Goal: Information Seeking & Learning: Learn about a topic

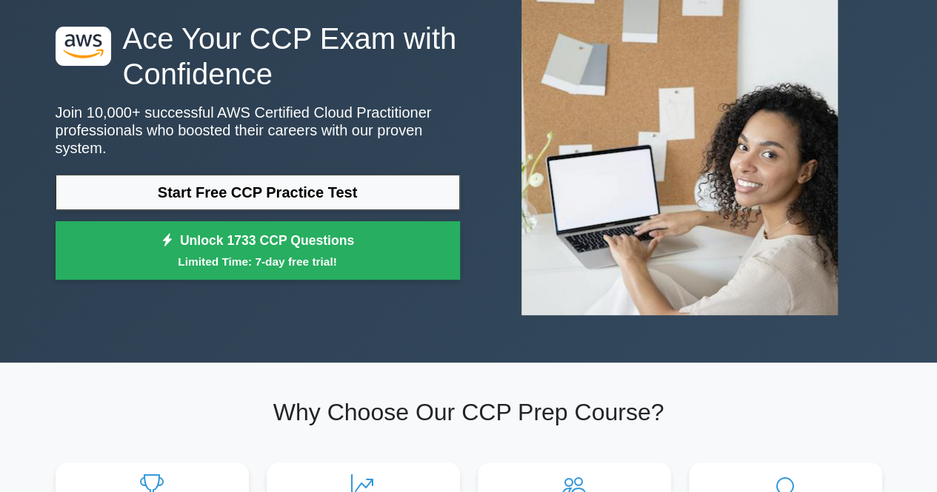
scroll to position [148, 0]
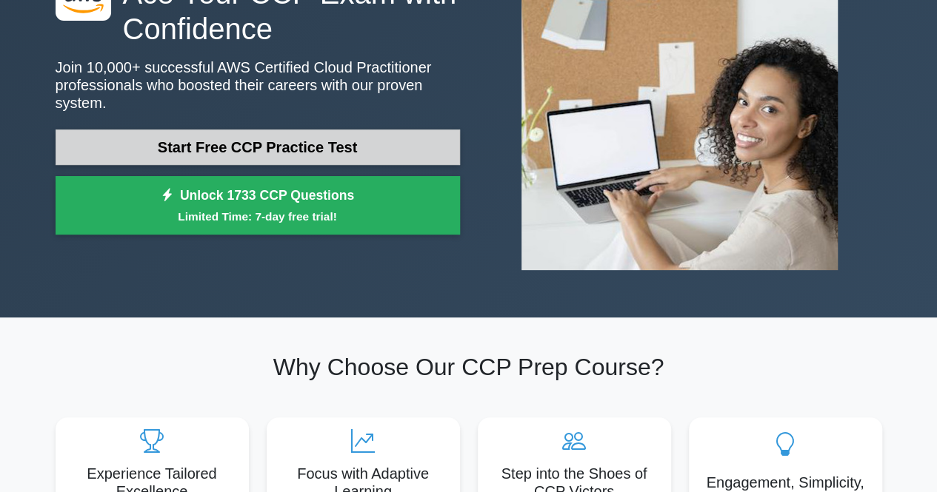
click at [214, 136] on link "Start Free CCP Practice Test" at bounding box center [258, 148] width 404 height 36
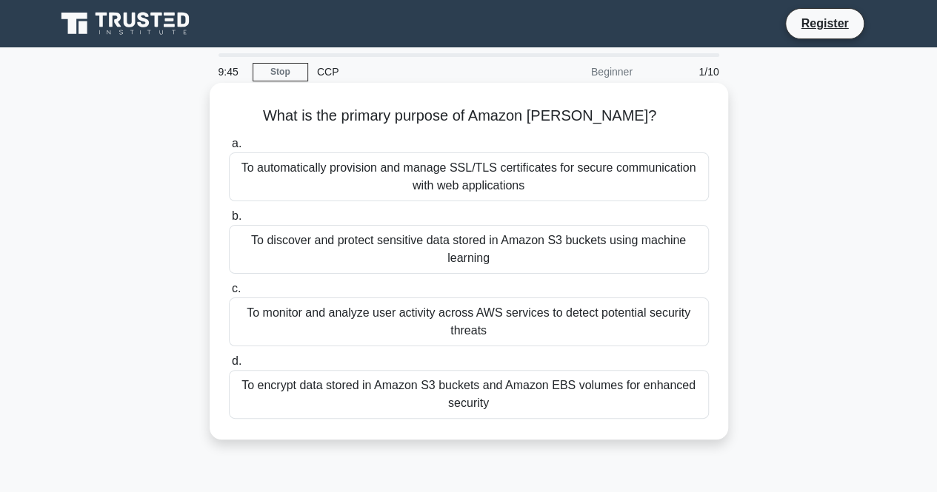
click at [640, 252] on div "To discover and protect sensitive data stored in Amazon S3 buckets using machin…" at bounding box center [469, 249] width 480 height 49
click at [229, 221] on input "b. To discover and protect sensitive data stored in Amazon S3 buckets using mac…" at bounding box center [229, 217] width 0 height 10
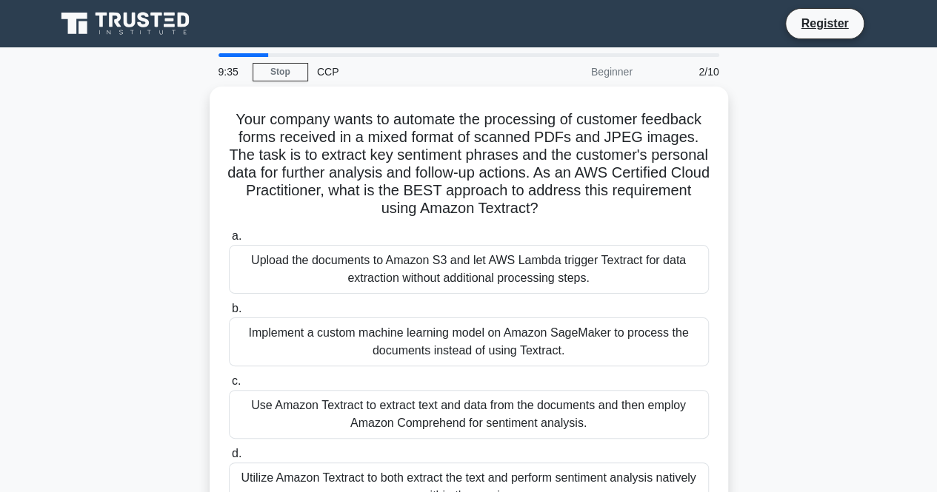
scroll to position [74, 0]
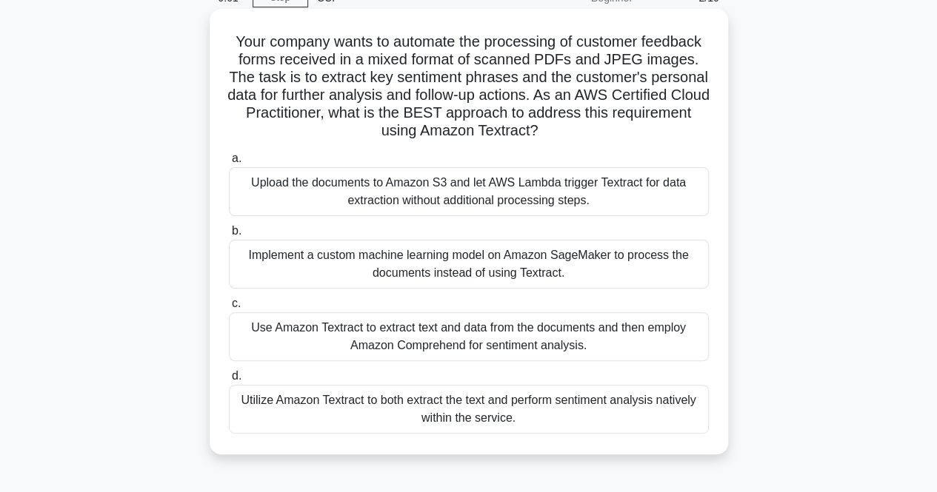
click at [660, 334] on div "Use Amazon Textract to extract text and data from the documents and then employ…" at bounding box center [469, 336] width 480 height 49
click at [229, 309] on input "c. Use Amazon Textract to extract text and data from the documents and then emp…" at bounding box center [229, 304] width 0 height 10
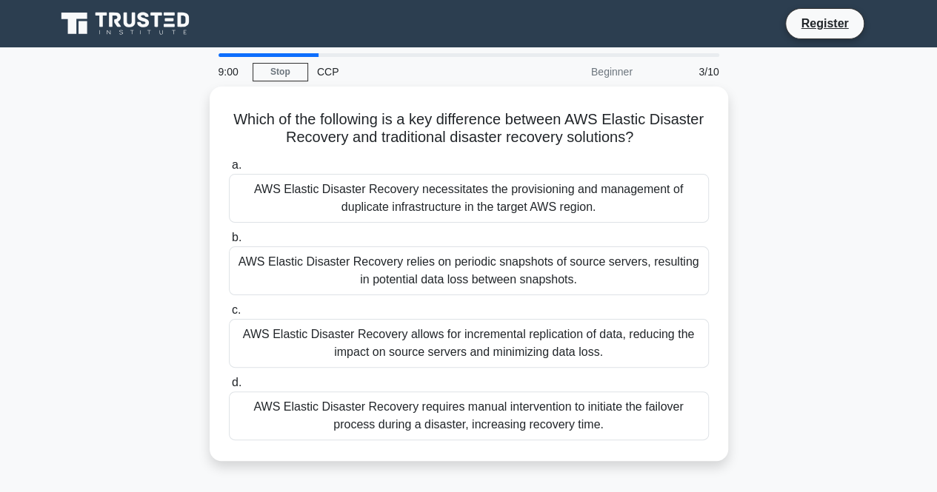
scroll to position [0, 0]
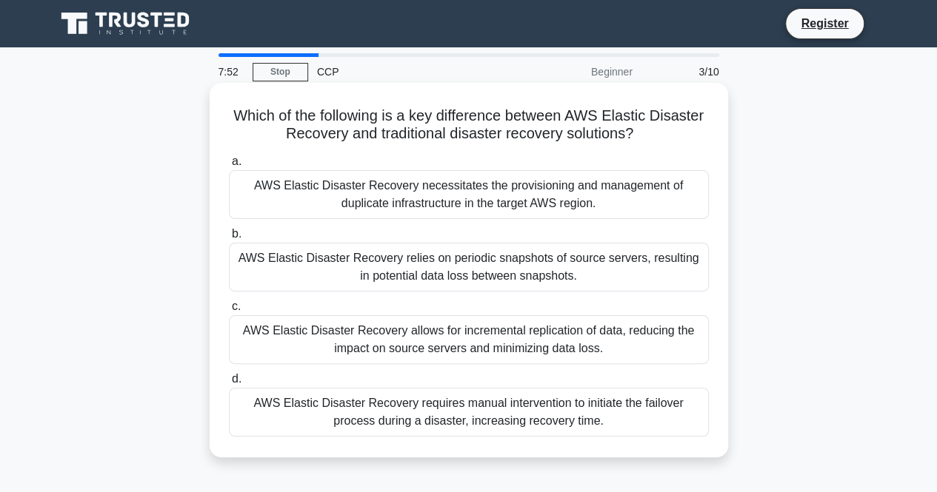
click at [406, 347] on div "AWS Elastic Disaster Recovery allows for incremental replication of data, reduc…" at bounding box center [469, 339] width 480 height 49
click at [229, 312] on input "c. AWS Elastic Disaster Recovery allows for incremental replication of data, re…" at bounding box center [229, 307] width 0 height 10
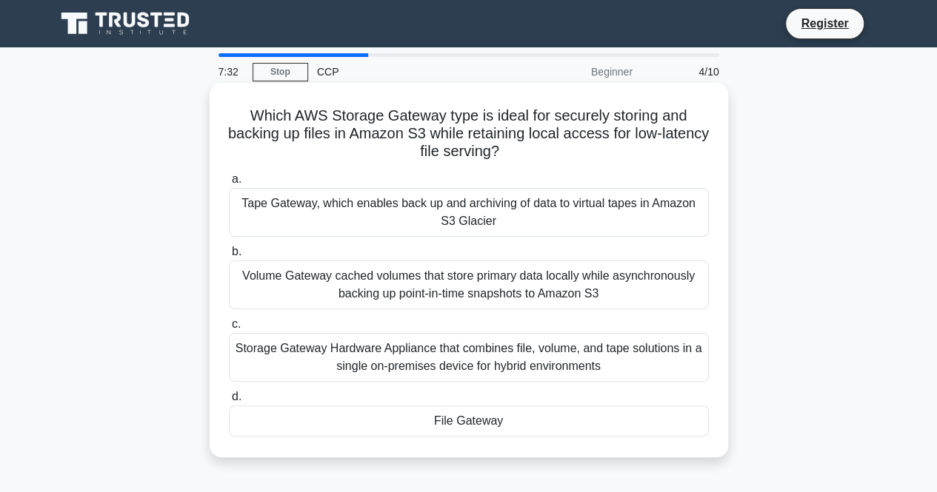
click at [358, 205] on div "Tape Gateway, which enables back up and archiving of data to virtual tapes in A…" at bounding box center [469, 212] width 480 height 49
click at [229, 184] on input "a. Tape Gateway, which enables back up and archiving of data to virtual tapes i…" at bounding box center [229, 180] width 0 height 10
